Goal: Transaction & Acquisition: Download file/media

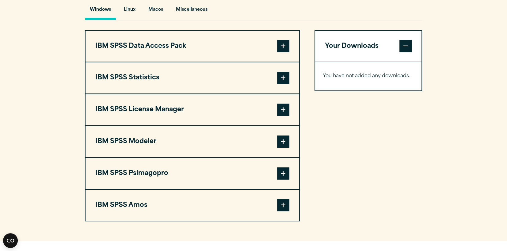
scroll to position [459, 0]
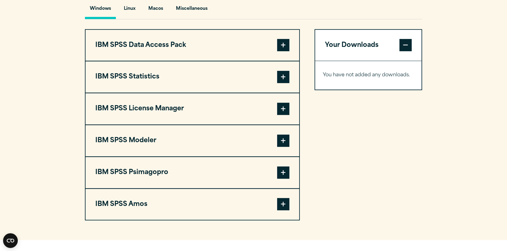
click at [285, 83] on span at bounding box center [283, 77] width 12 height 12
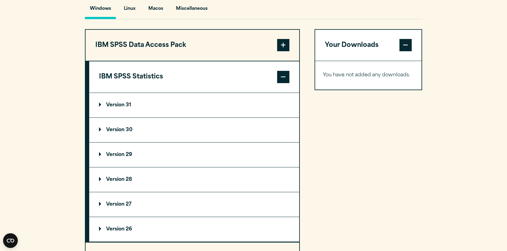
click at [109, 108] on p "Version 31" at bounding box center [115, 105] width 32 height 5
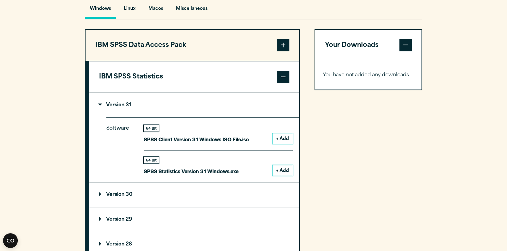
click at [282, 176] on button "+ Add" at bounding box center [282, 170] width 20 height 10
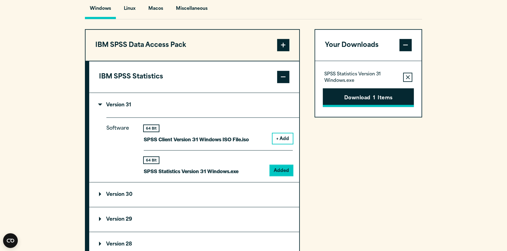
click at [356, 107] on button "Download 1 Items" at bounding box center [368, 97] width 91 height 19
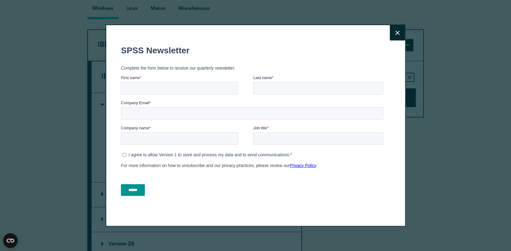
click at [395, 33] on icon at bounding box center [397, 33] width 4 height 5
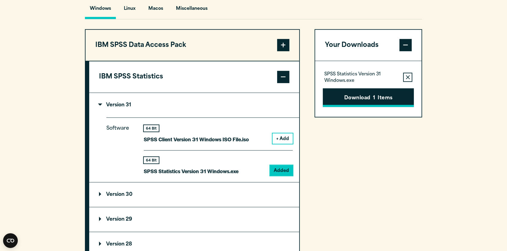
click at [380, 107] on button "Download 1 Items" at bounding box center [368, 97] width 91 height 19
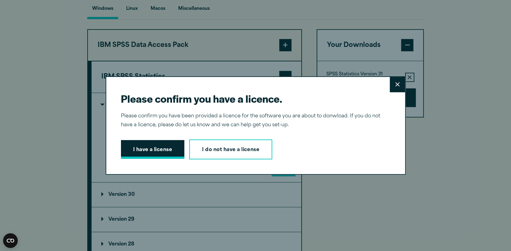
click at [155, 147] on button "I have a license" at bounding box center [153, 149] width 64 height 19
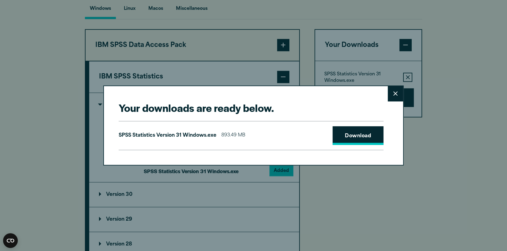
click at [352, 135] on link "Download" at bounding box center [357, 135] width 51 height 19
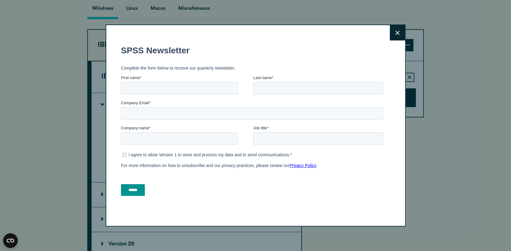
click at [395, 32] on icon at bounding box center [397, 33] width 4 height 5
